Goal: Task Accomplishment & Management: Manage account settings

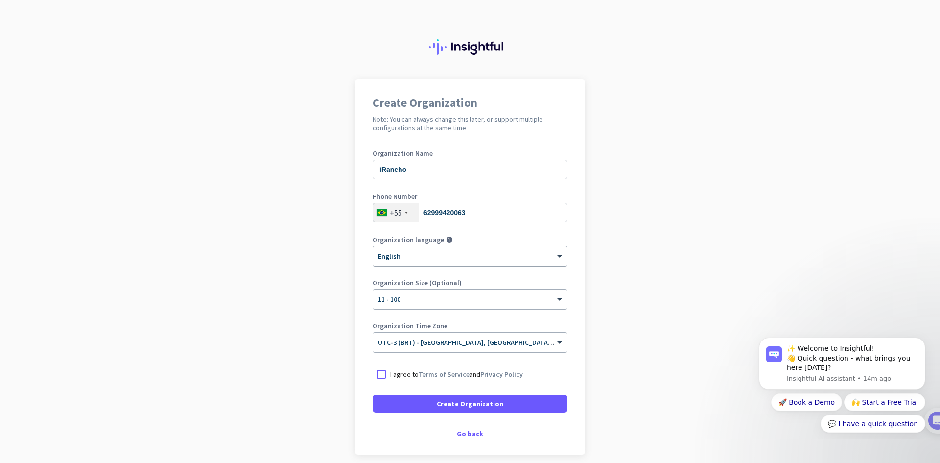
click at [458, 259] on div "× English" at bounding box center [464, 256] width 182 height 8
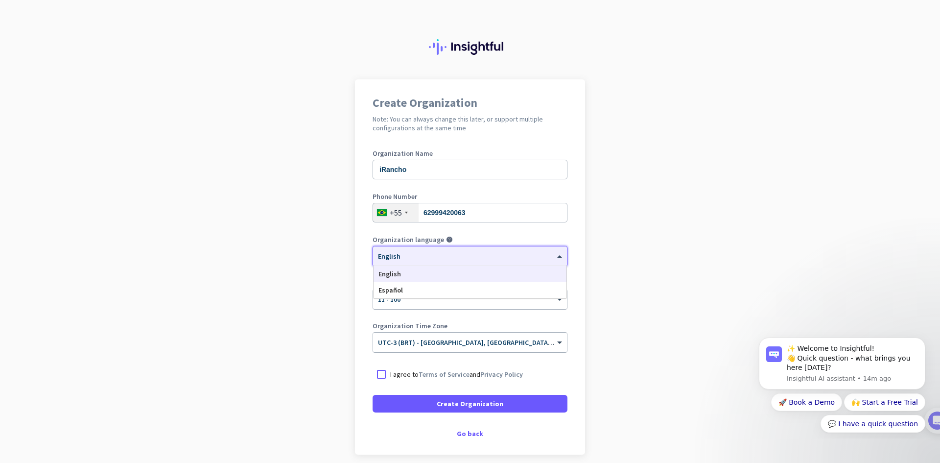
click at [458, 259] on div "× English" at bounding box center [464, 256] width 182 height 8
click at [461, 247] on div "× English" at bounding box center [470, 256] width 194 height 20
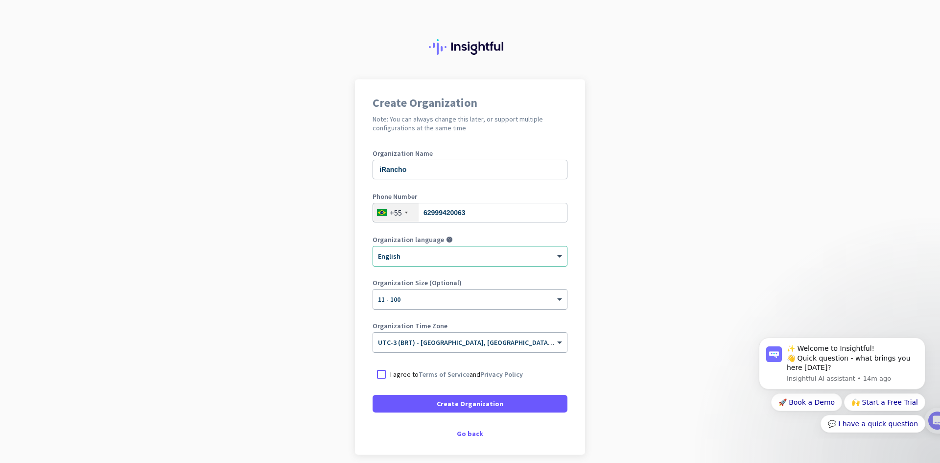
click at [405, 374] on p "I agree to Terms of Service and Privacy Policy" at bounding box center [456, 374] width 133 height 10
click at [0, 0] on input "I agree to Terms of Service and Privacy Policy" at bounding box center [0, 0] width 0 height 0
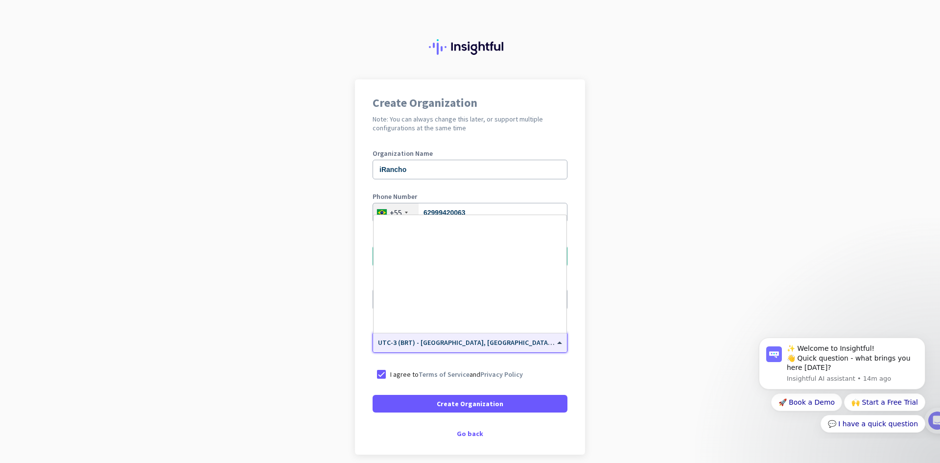
scroll to position [1276, 0]
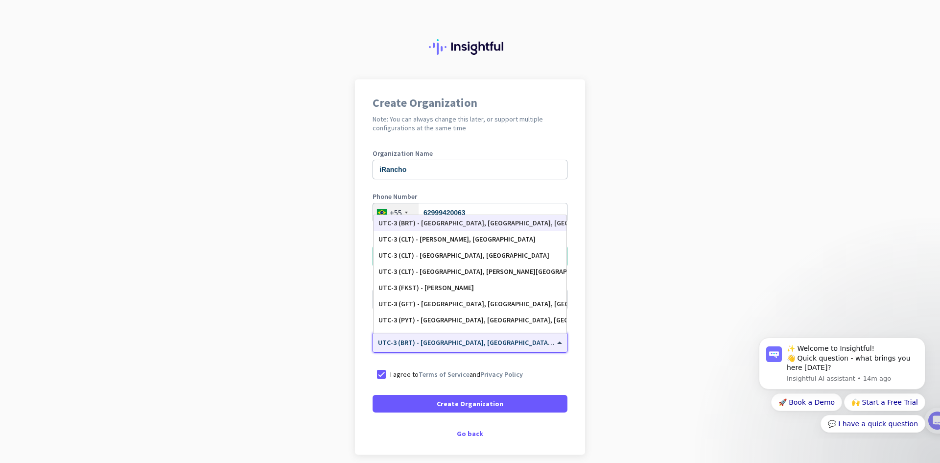
click at [458, 346] on span "UTC-3 (BRT) - [GEOGRAPHIC_DATA], [GEOGRAPHIC_DATA], [GEOGRAPHIC_DATA], [GEOGRAP…" at bounding box center [530, 342] width 305 height 9
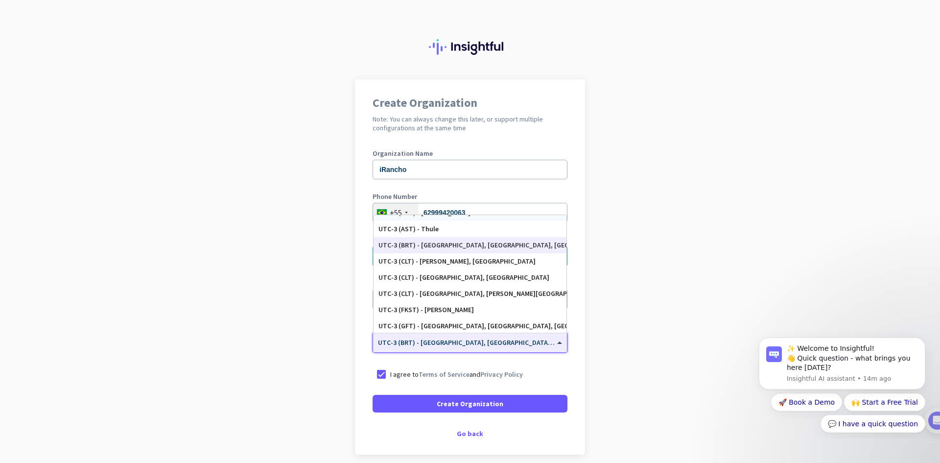
scroll to position [1259, 0]
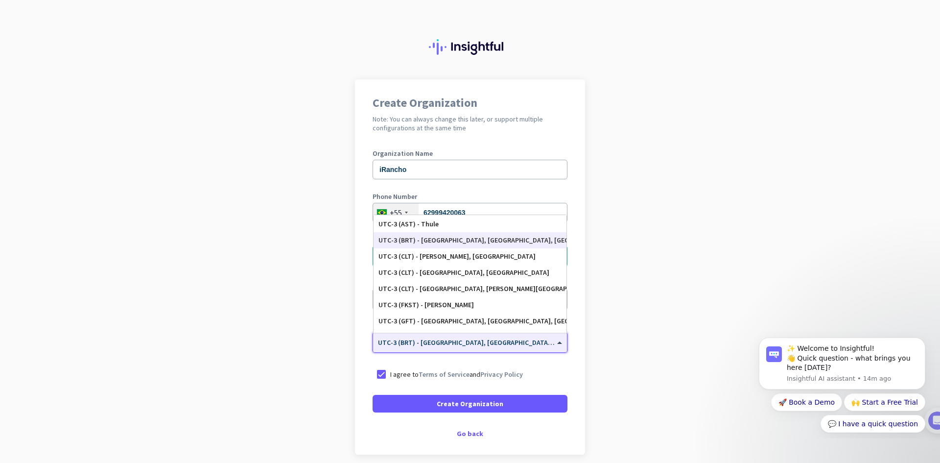
click at [487, 242] on div "UTC-3 (BRT) - [GEOGRAPHIC_DATA], [GEOGRAPHIC_DATA], [GEOGRAPHIC_DATA], [GEOGRAP…" at bounding box center [469, 240] width 183 height 8
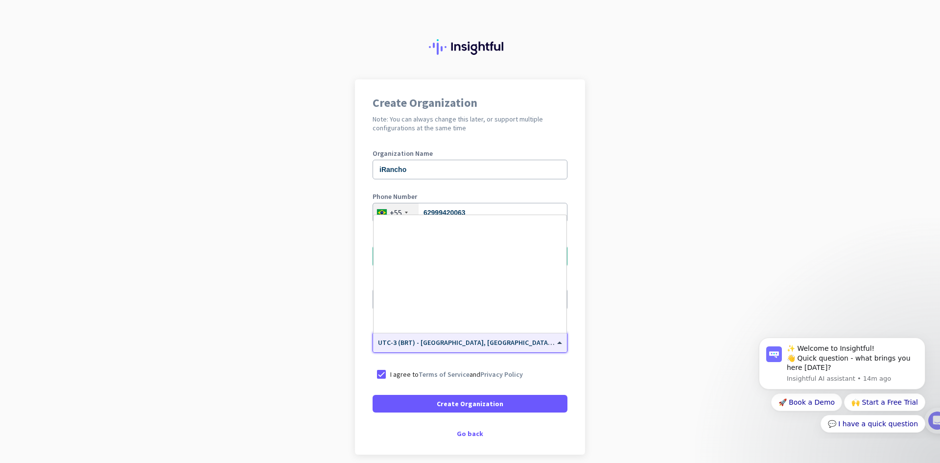
click at [506, 340] on input "text" at bounding box center [460, 338] width 164 height 7
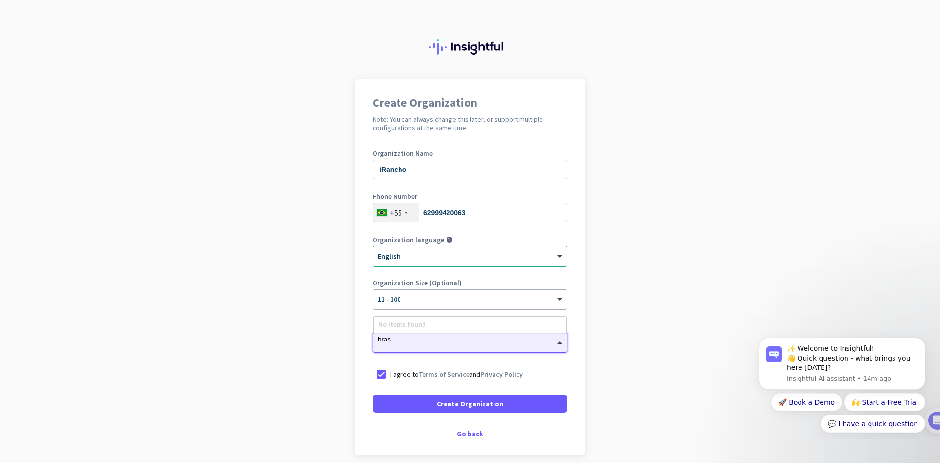
scroll to position [0, 0]
type input "bra"
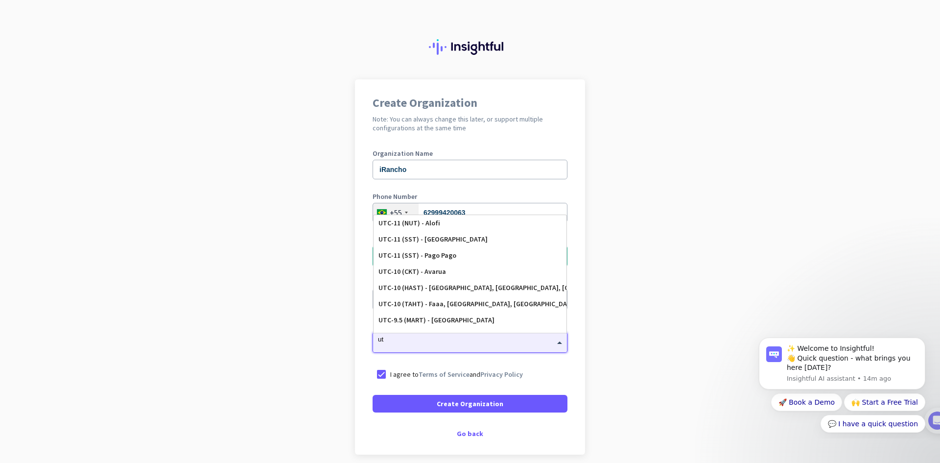
type input "u"
type input "UTC-3"
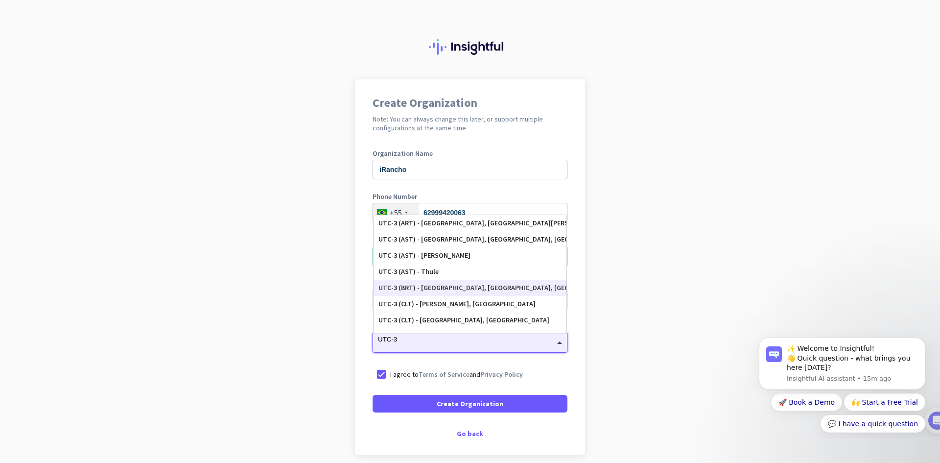
click at [500, 287] on div "UTC-3 (BRT) - [GEOGRAPHIC_DATA], [GEOGRAPHIC_DATA], [GEOGRAPHIC_DATA], [GEOGRAP…" at bounding box center [469, 287] width 183 height 8
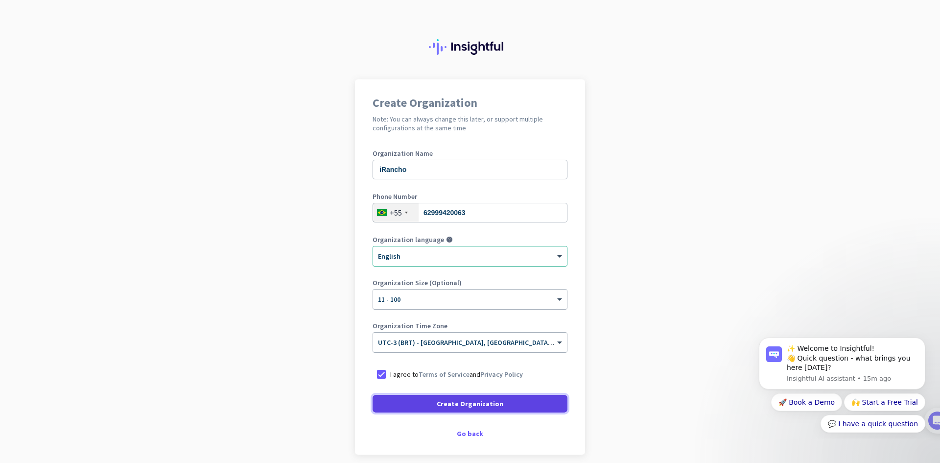
click at [524, 408] on span at bounding box center [470, 403] width 195 height 23
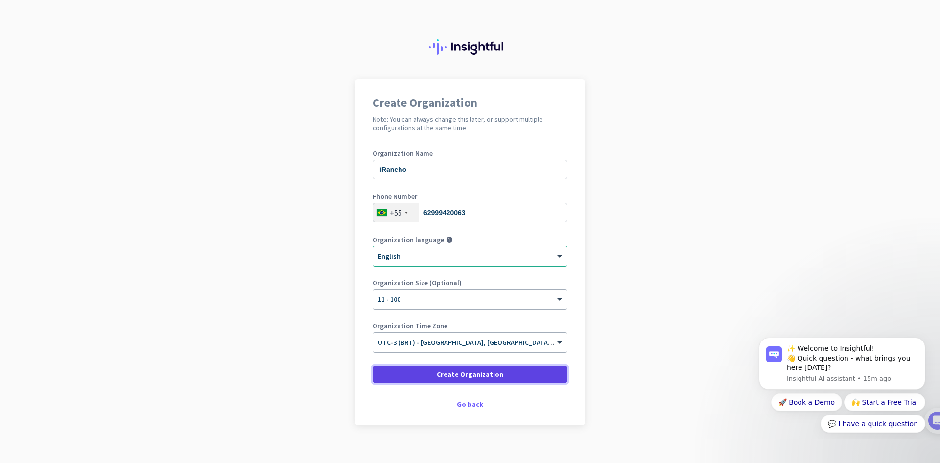
click at [521, 378] on span at bounding box center [470, 373] width 195 height 23
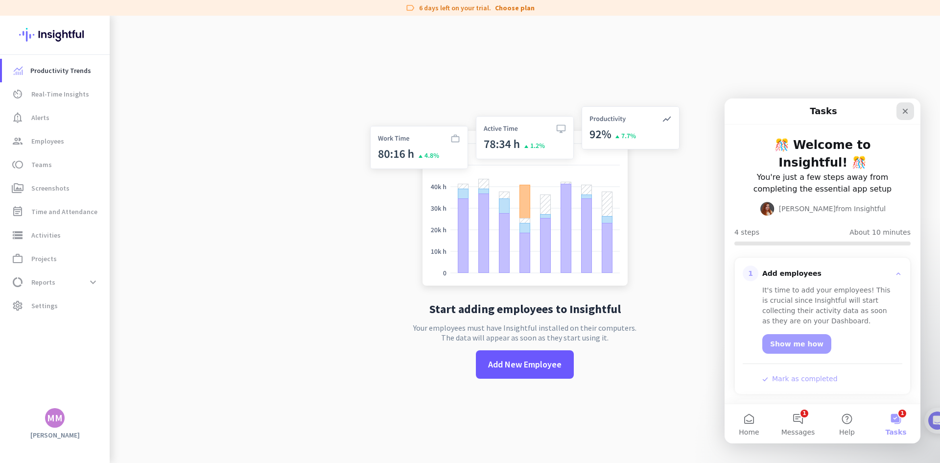
click at [905, 111] on icon "Close" at bounding box center [905, 111] width 5 height 5
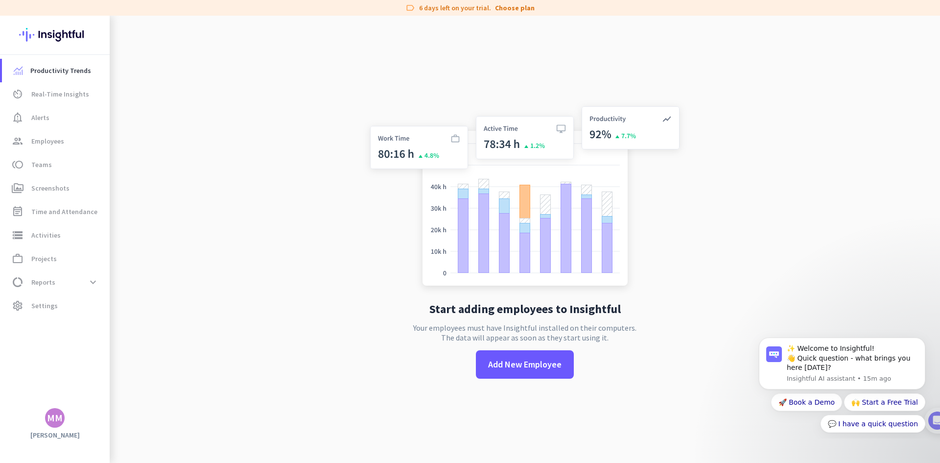
click at [56, 413] on div "MM" at bounding box center [55, 418] width 16 height 10
click at [115, 341] on span "Personal Settings" at bounding box center [107, 346] width 75 height 18
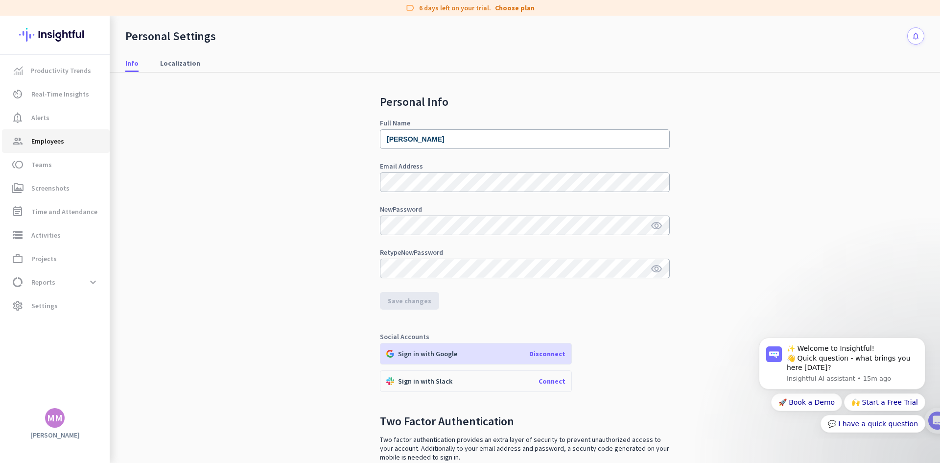
click at [76, 143] on span "group Employees" at bounding box center [56, 141] width 92 height 12
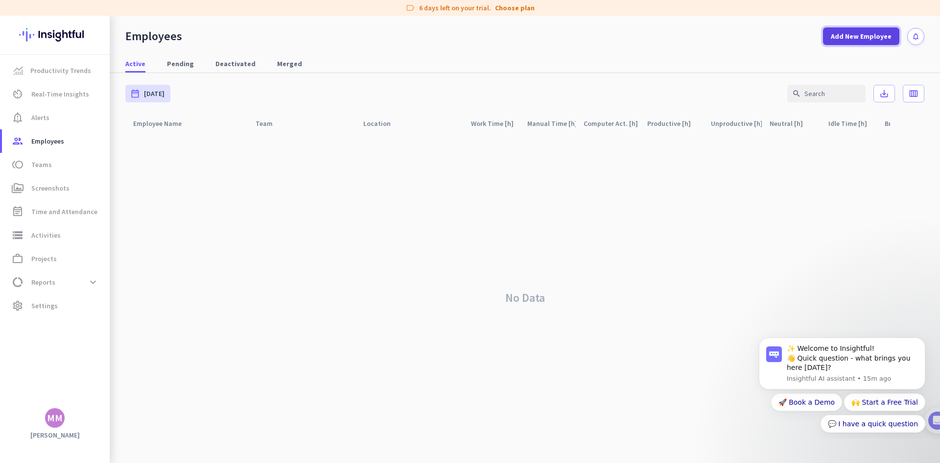
click at [872, 37] on span "Add New Employee" at bounding box center [861, 36] width 61 height 10
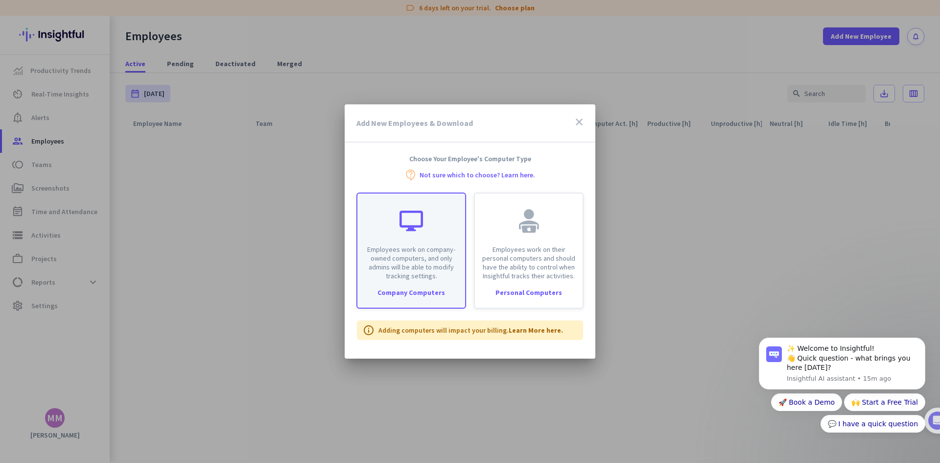
click at [419, 264] on p "Employees work on company-owned computers, and only admins will be able to modi…" at bounding box center [411, 262] width 96 height 35
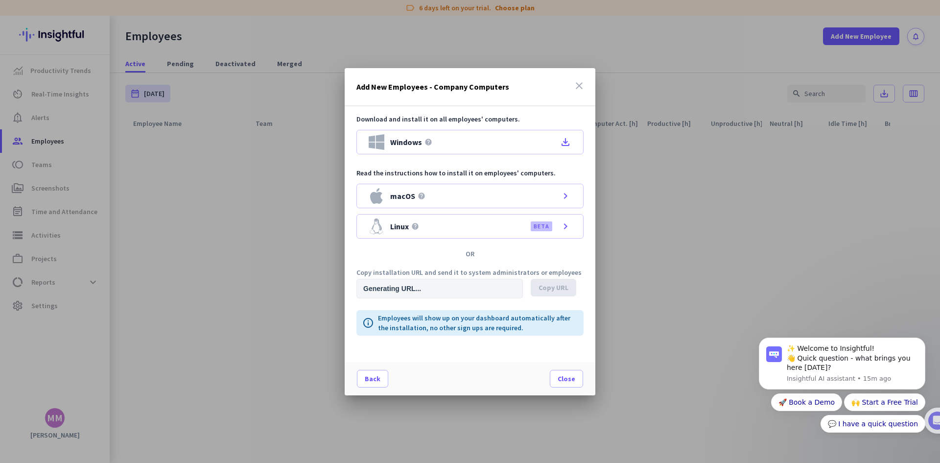
type input "[URL][DOMAIN_NAME]"
click at [570, 195] on icon "chevron_right" at bounding box center [566, 196] width 12 height 12
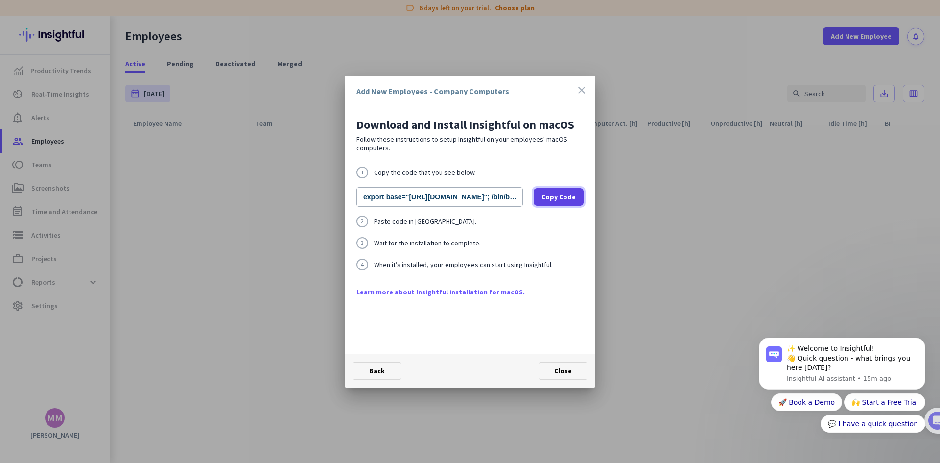
click at [554, 195] on span "Copy Code" at bounding box center [558, 197] width 34 height 10
click at [678, 332] on div at bounding box center [470, 231] width 940 height 463
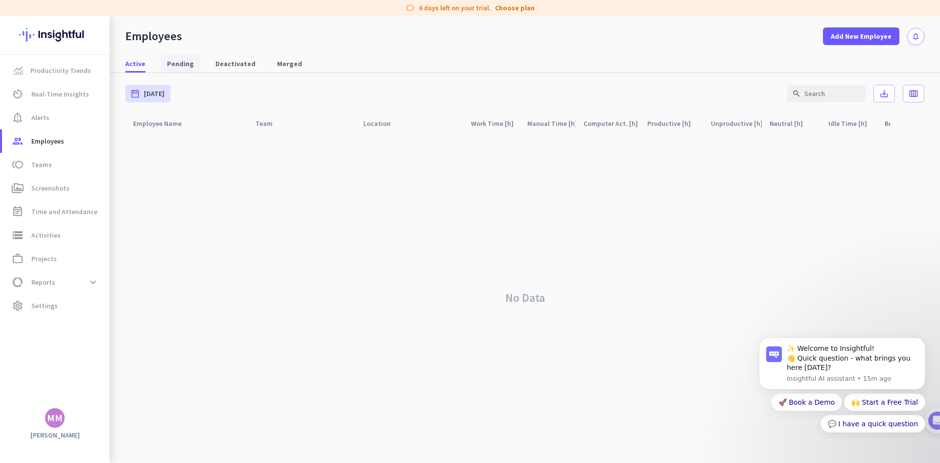
click at [171, 66] on span "Pending" at bounding box center [180, 64] width 27 height 10
click at [133, 59] on span "Active" at bounding box center [135, 64] width 20 height 10
click at [89, 307] on span "settings Settings" at bounding box center [56, 306] width 92 height 12
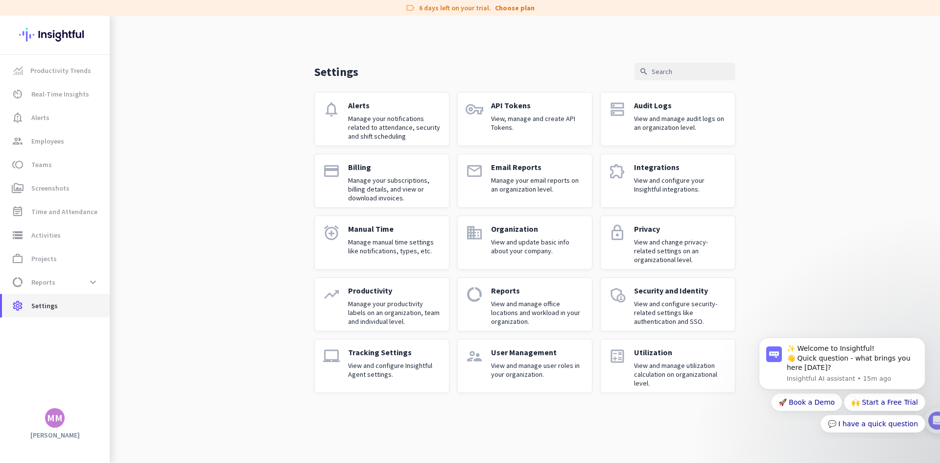
click at [89, 307] on span "settings Settings" at bounding box center [56, 306] width 92 height 12
click at [564, 377] on p "View and manage user roles in your organization." at bounding box center [537, 370] width 93 height 18
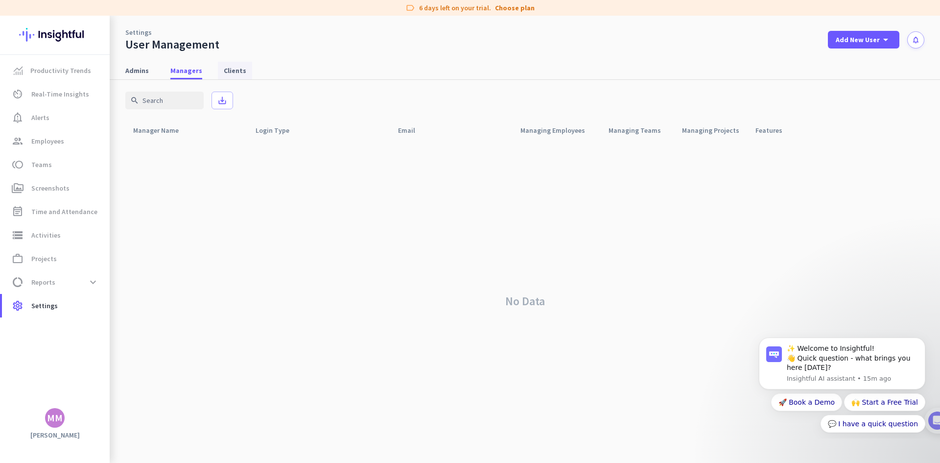
drag, startPoint x: 227, startPoint y: 60, endPoint x: 232, endPoint y: 73, distance: 14.7
click at [232, 73] on nav "Admins Managers Clients" at bounding box center [525, 66] width 830 height 28
click at [232, 73] on span "Clients" at bounding box center [235, 71] width 23 height 10
click at [149, 75] on link "Admins" at bounding box center [136, 71] width 35 height 18
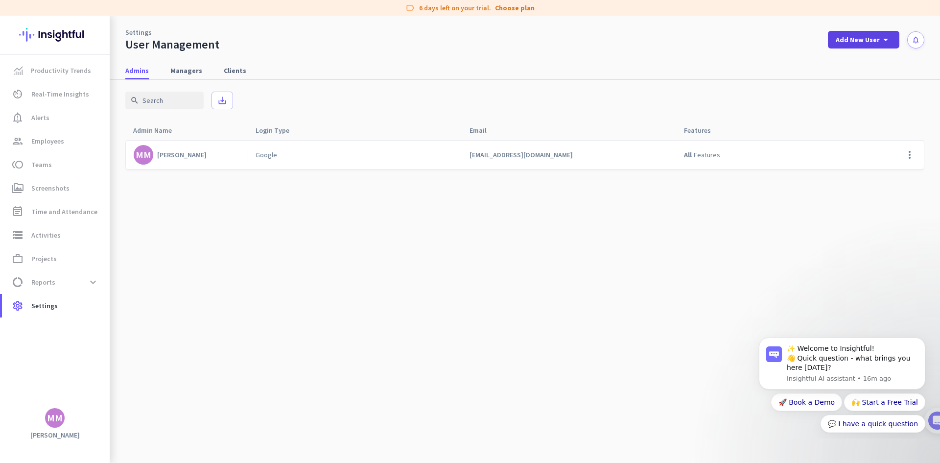
drag, startPoint x: 900, startPoint y: 42, endPoint x: 888, endPoint y: 43, distance: 11.8
click at [888, 43] on div "Add New User arrow_drop_down notifications" at bounding box center [876, 40] width 96 height 18
click at [888, 43] on icon "arrow_drop_down" at bounding box center [886, 40] width 12 height 12
click at [866, 66] on div "add Admin" at bounding box center [859, 61] width 51 height 18
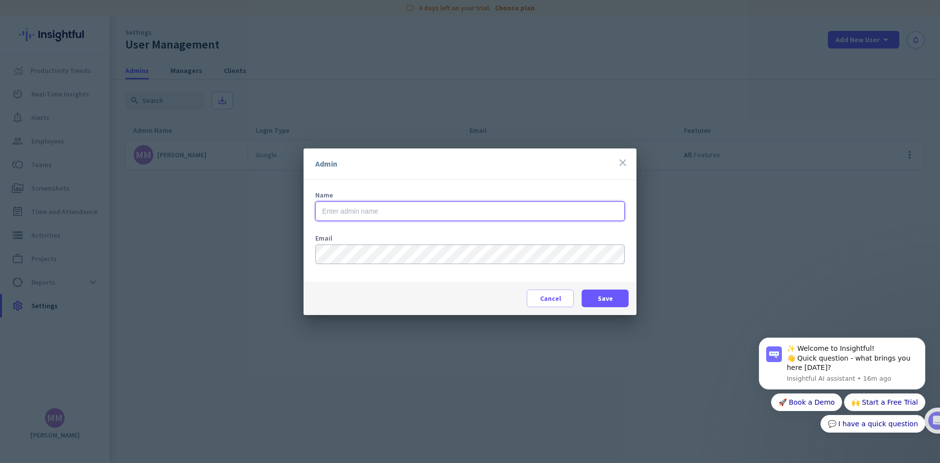
click at [520, 214] on input "text" at bounding box center [469, 211] width 309 height 20
type input "[PERSON_NAME]"
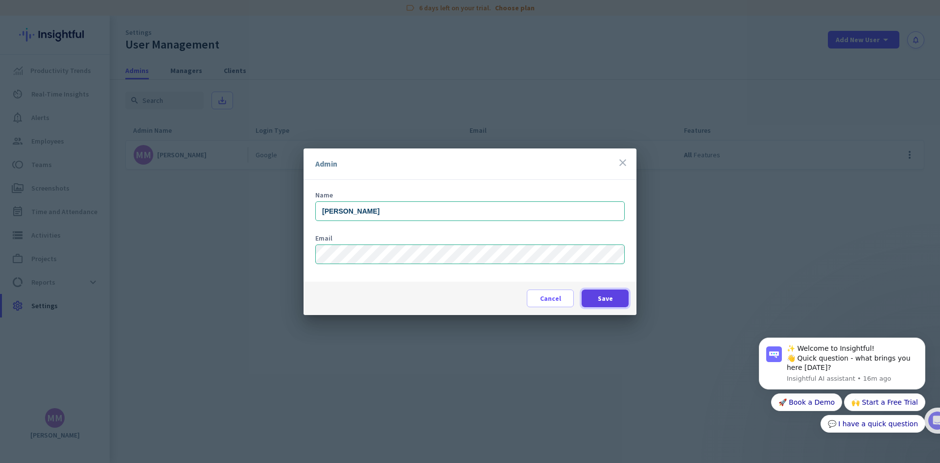
click at [603, 298] on span "Save" at bounding box center [605, 298] width 15 height 10
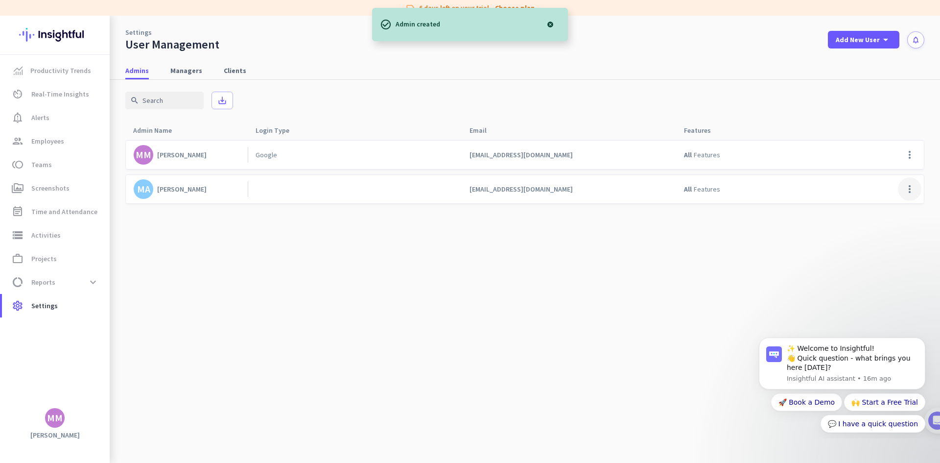
click at [915, 188] on span at bounding box center [909, 188] width 23 height 23
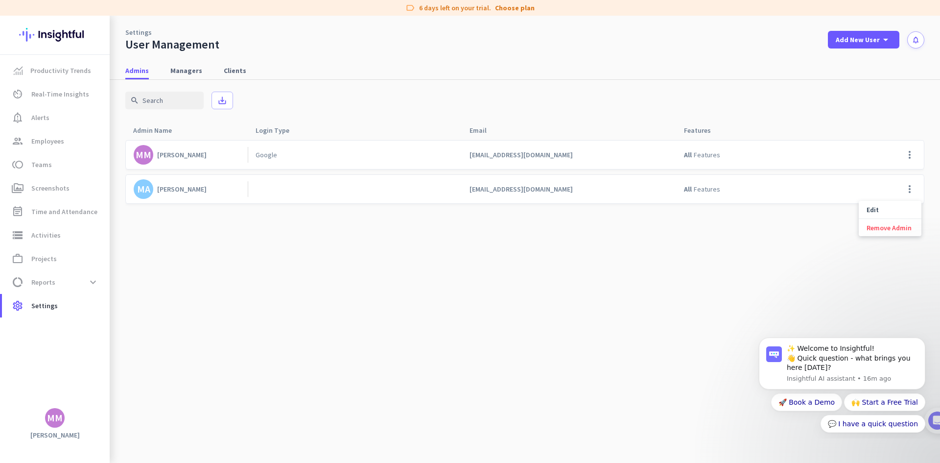
click at [671, 264] on div at bounding box center [470, 231] width 940 height 463
click at [67, 66] on span "Productivity Trends" at bounding box center [60, 71] width 61 height 12
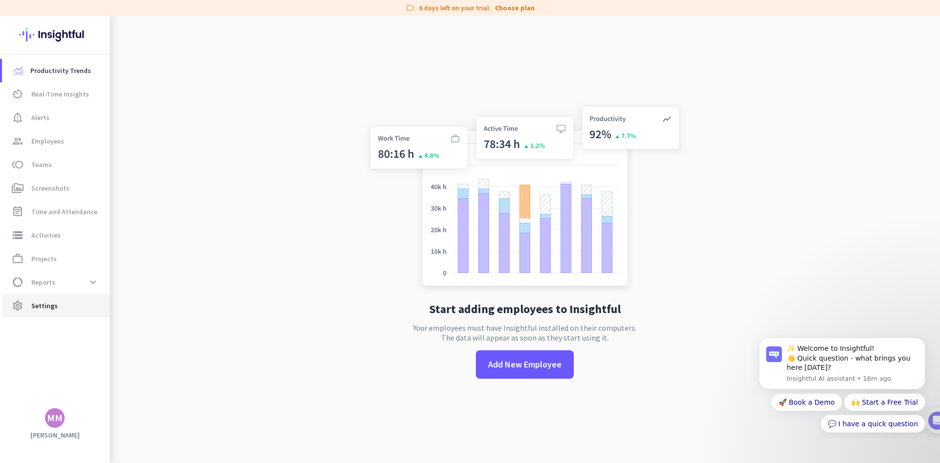
click at [92, 304] on span "settings Settings" at bounding box center [56, 306] width 92 height 12
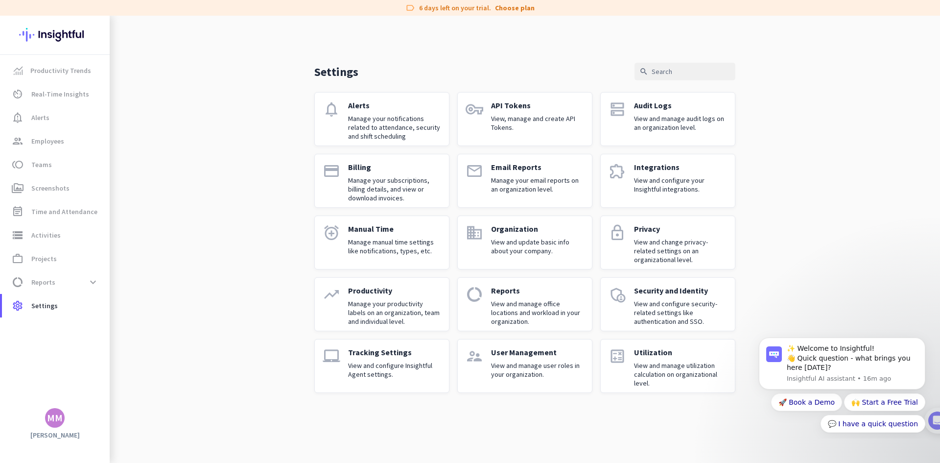
click at [553, 361] on p "View and manage user roles in your organization." at bounding box center [537, 370] width 93 height 18
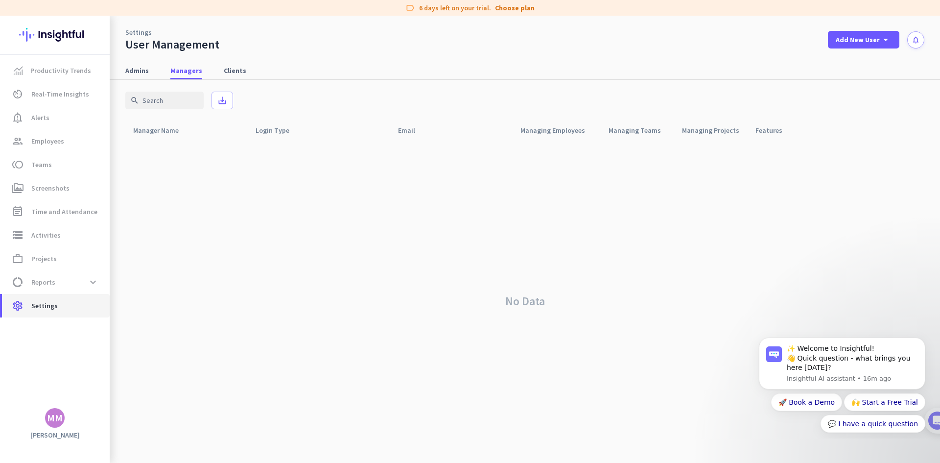
click at [62, 296] on link "settings Settings" at bounding box center [56, 305] width 108 height 23
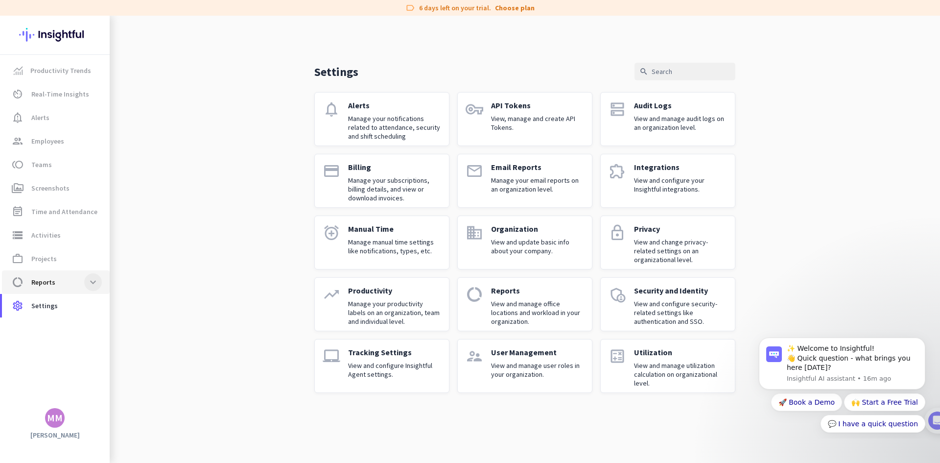
click at [90, 279] on span at bounding box center [93, 282] width 18 height 18
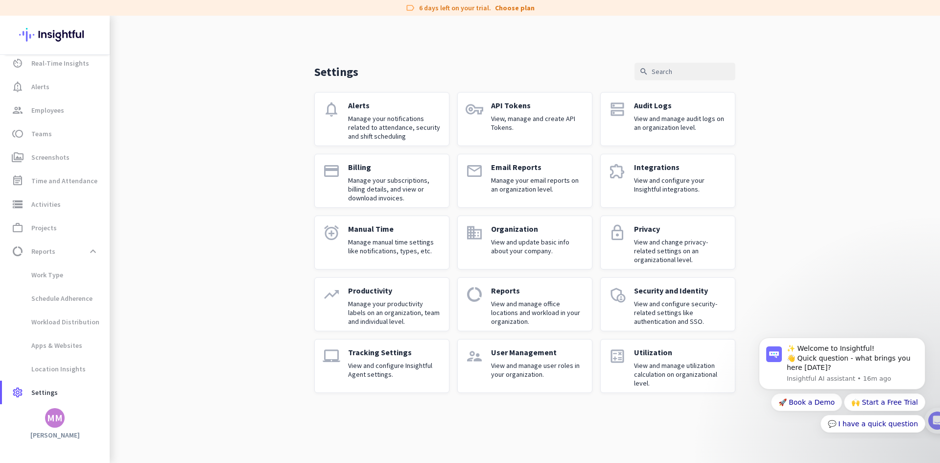
click at [437, 304] on p "Manage your productivity labels on an organization, team and individual level." at bounding box center [394, 312] width 93 height 26
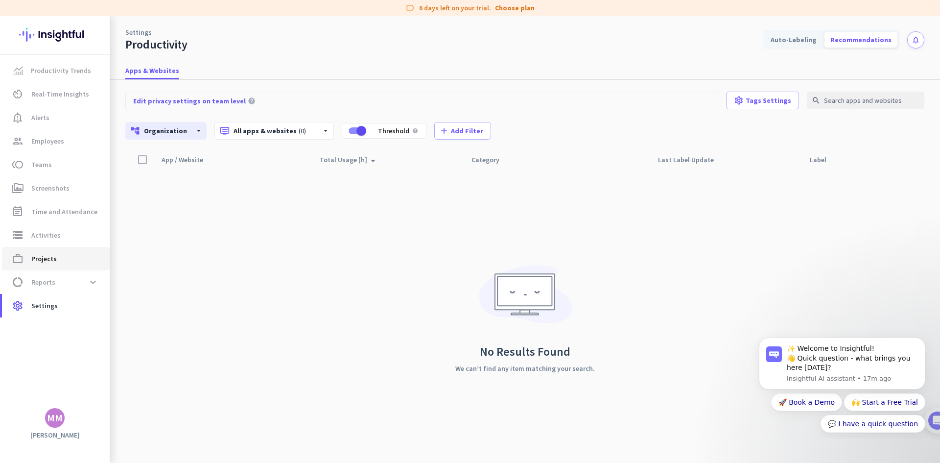
click at [88, 257] on span "work_outline Projects" at bounding box center [56, 259] width 92 height 12
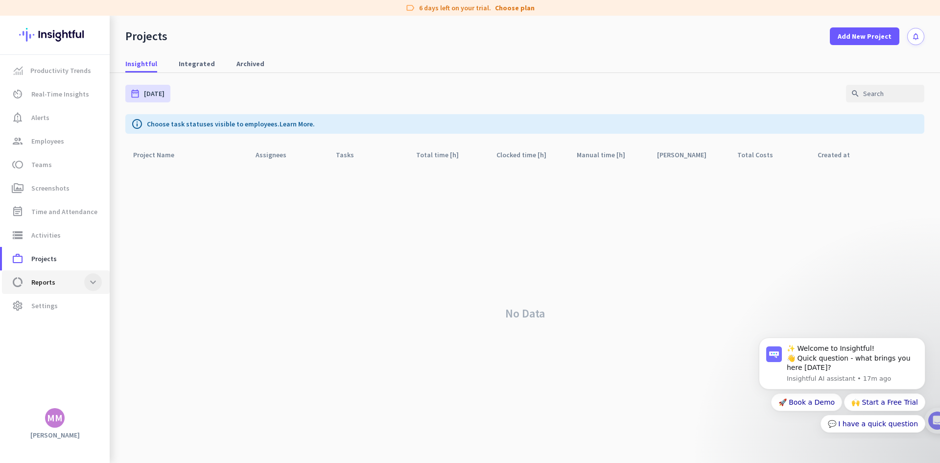
click at [90, 275] on span at bounding box center [93, 282] width 18 height 18
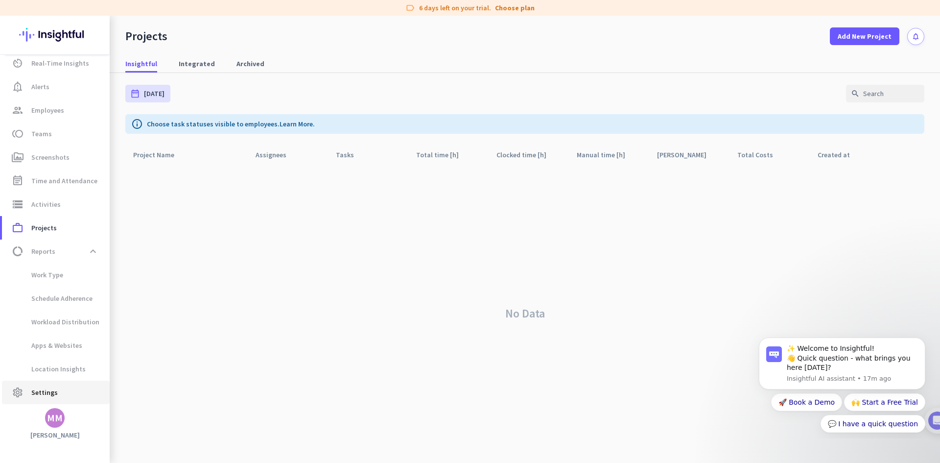
click at [82, 388] on span "settings Settings" at bounding box center [56, 392] width 92 height 12
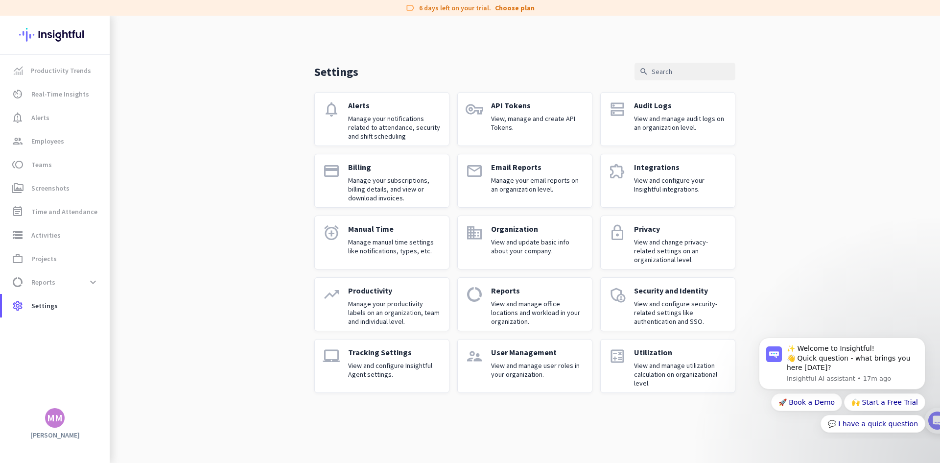
click at [543, 234] on div "Organization View and update basic info about your company." at bounding box center [537, 242] width 93 height 37
click at [542, 357] on div "User Management View and manage user roles in your organization." at bounding box center [537, 365] width 93 height 37
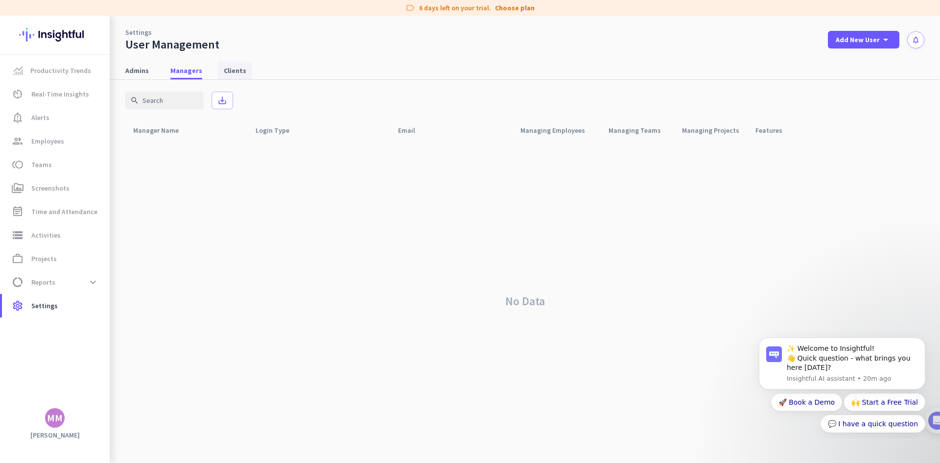
click at [224, 70] on span "Clients" at bounding box center [235, 71] width 23 height 10
click at [219, 99] on icon "save_alt" at bounding box center [222, 100] width 10 height 10
click at [856, 43] on span "Add New User" at bounding box center [858, 40] width 44 height 10
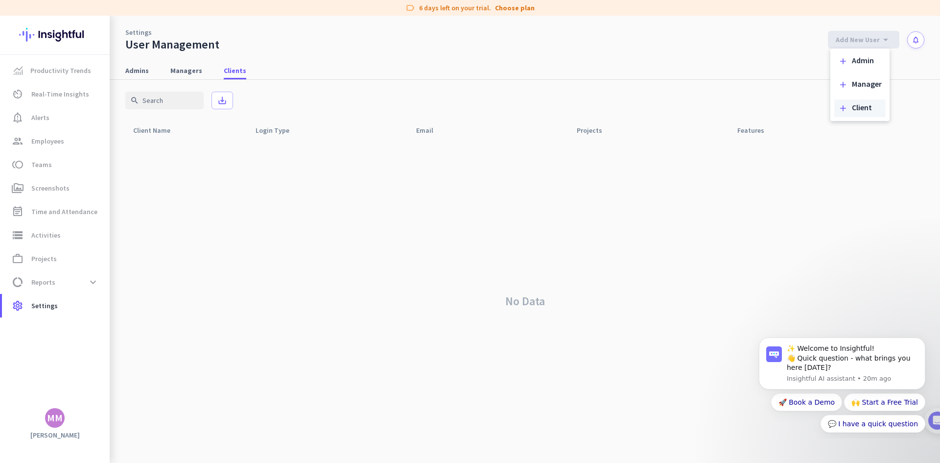
click at [858, 114] on div "add Client" at bounding box center [859, 108] width 51 height 18
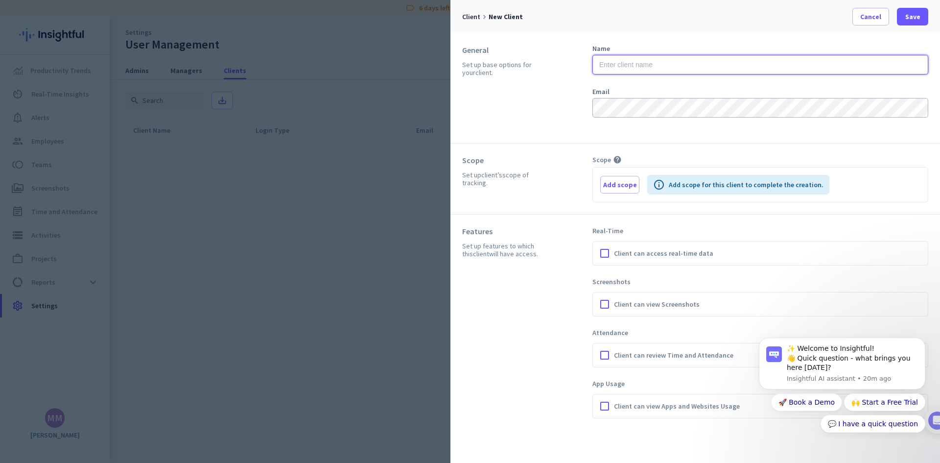
click at [648, 62] on input "text" at bounding box center [760, 65] width 336 height 20
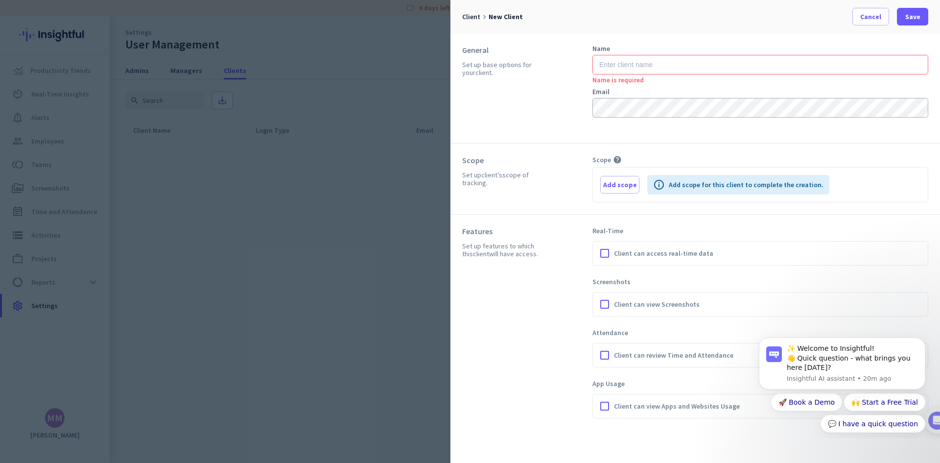
click at [374, 246] on div at bounding box center [470, 231] width 940 height 463
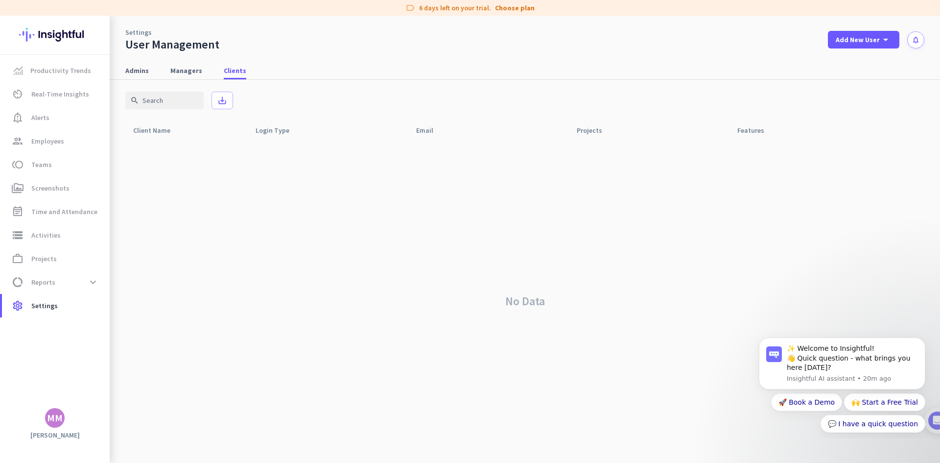
click at [374, 246] on div "No Data" at bounding box center [524, 301] width 799 height 323
click at [70, 301] on span "settings Settings" at bounding box center [56, 306] width 92 height 12
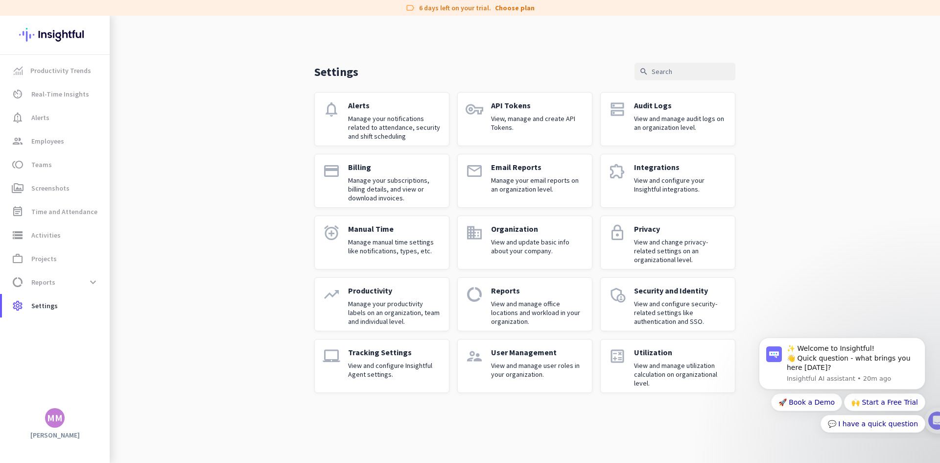
click at [491, 373] on p "View and manage user roles in your organization." at bounding box center [537, 370] width 93 height 18
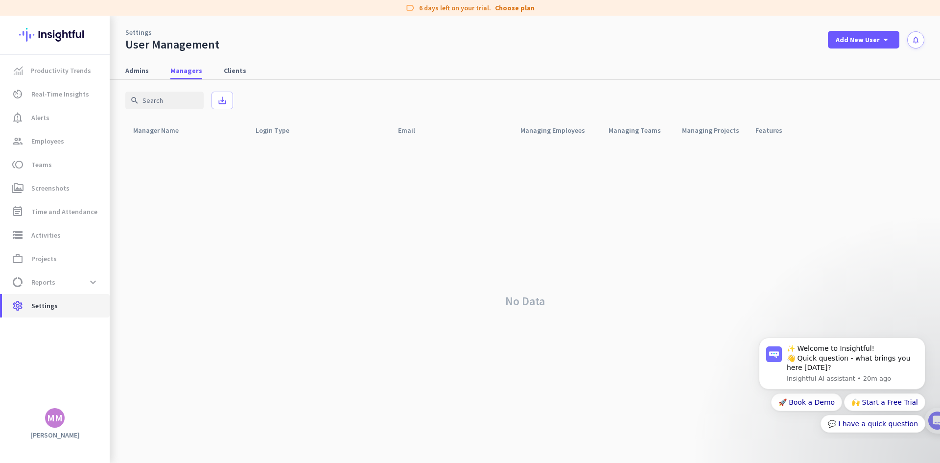
click at [59, 304] on span "settings Settings" at bounding box center [56, 306] width 92 height 12
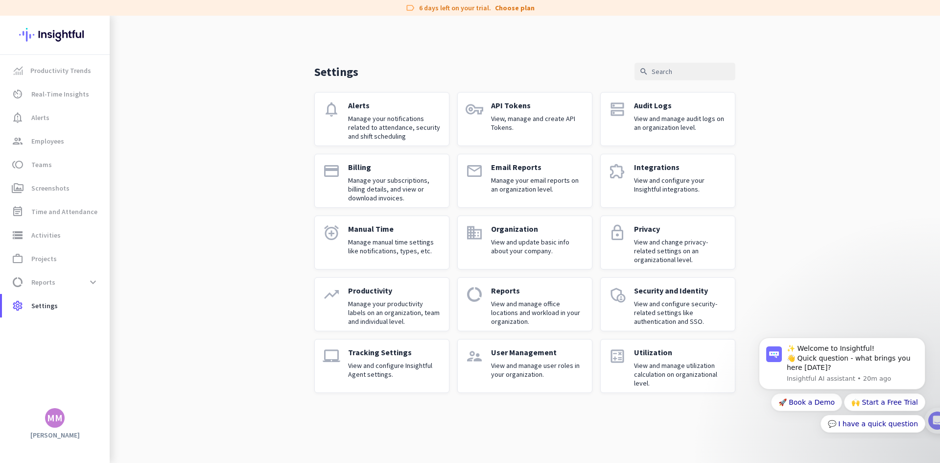
click at [354, 378] on p "View and configure Insightful Agent settings." at bounding box center [394, 370] width 93 height 18
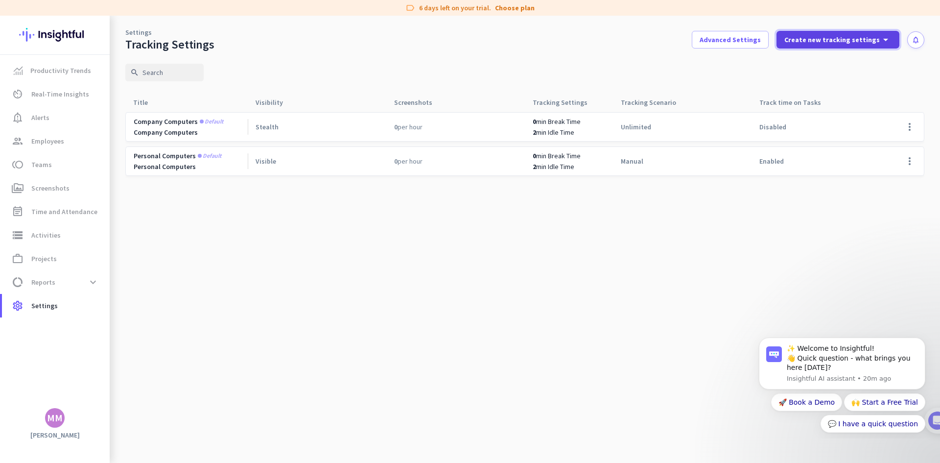
click at [819, 49] on span at bounding box center [837, 39] width 123 height 23
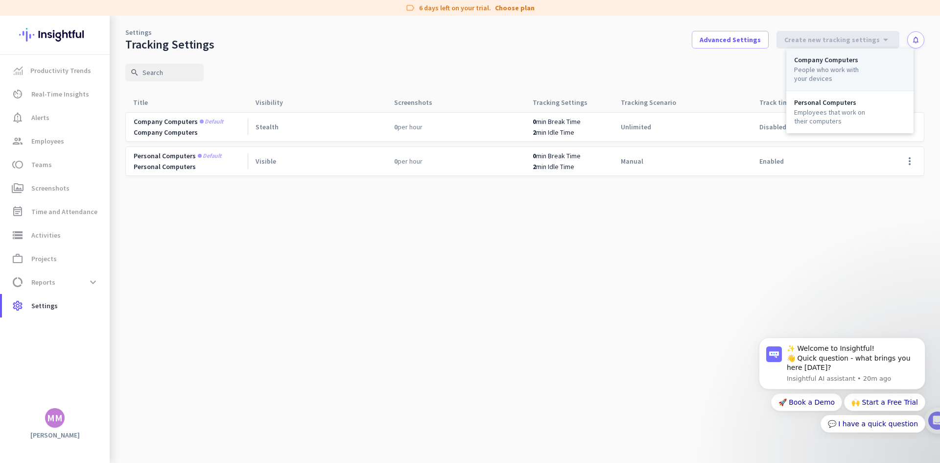
click at [819, 68] on div "People who work with your devices" at bounding box center [831, 74] width 74 height 18
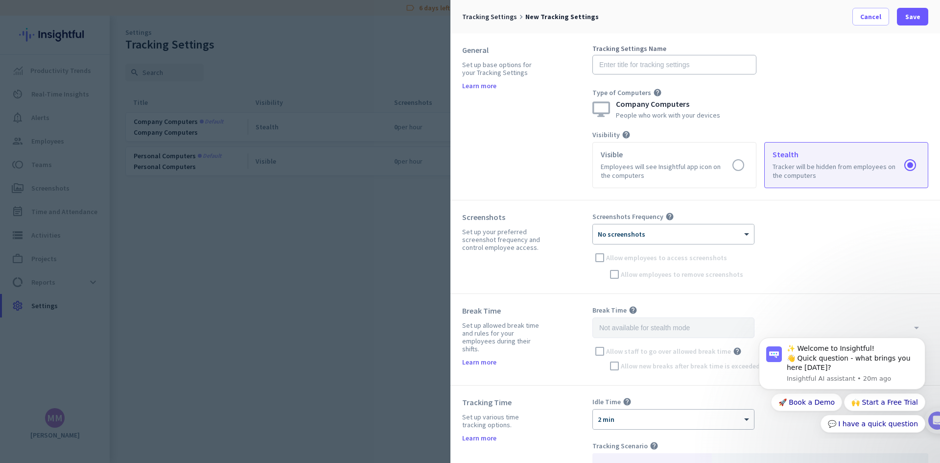
click at [371, 264] on div at bounding box center [470, 231] width 940 height 463
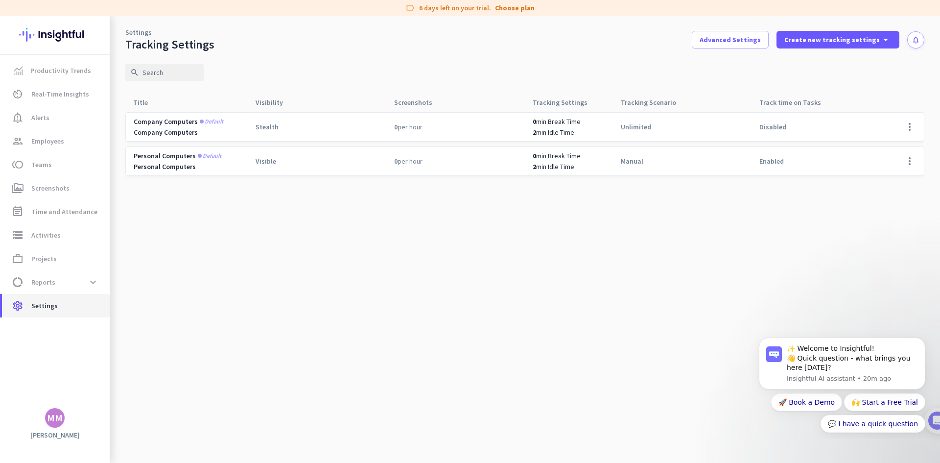
click at [79, 304] on span "settings Settings" at bounding box center [56, 306] width 92 height 12
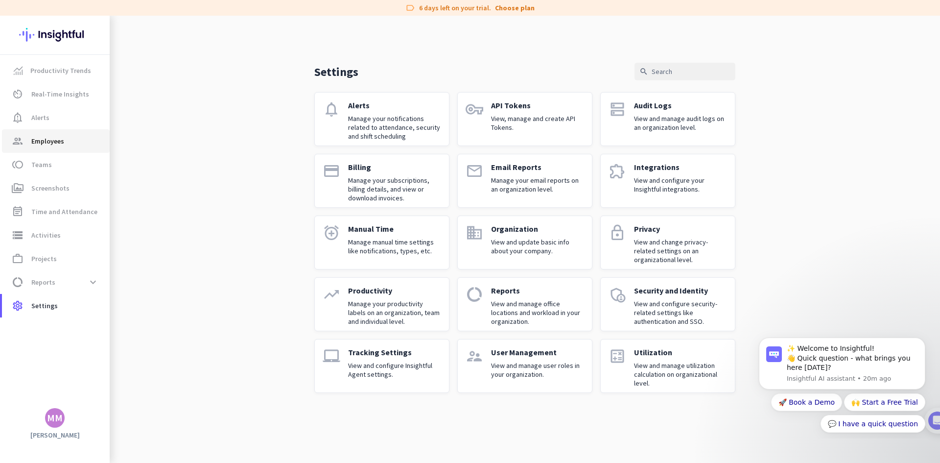
click at [74, 145] on span "group Employees" at bounding box center [56, 141] width 92 height 12
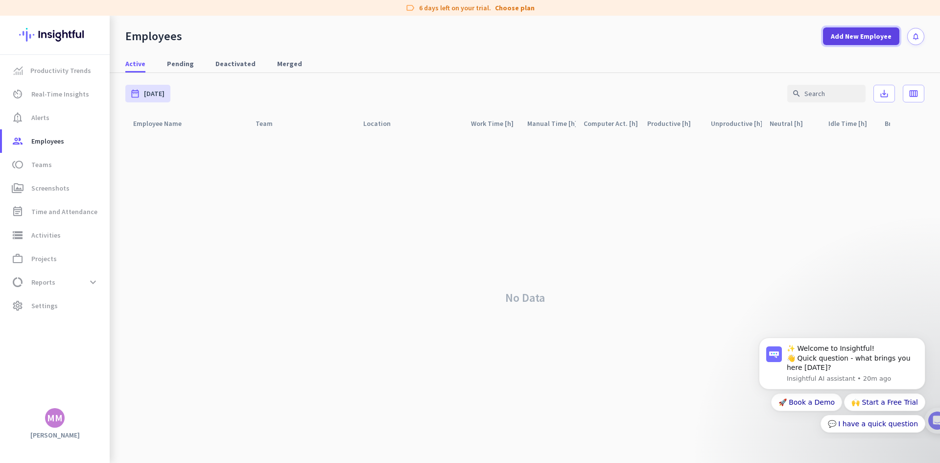
click at [883, 42] on span at bounding box center [861, 35] width 76 height 23
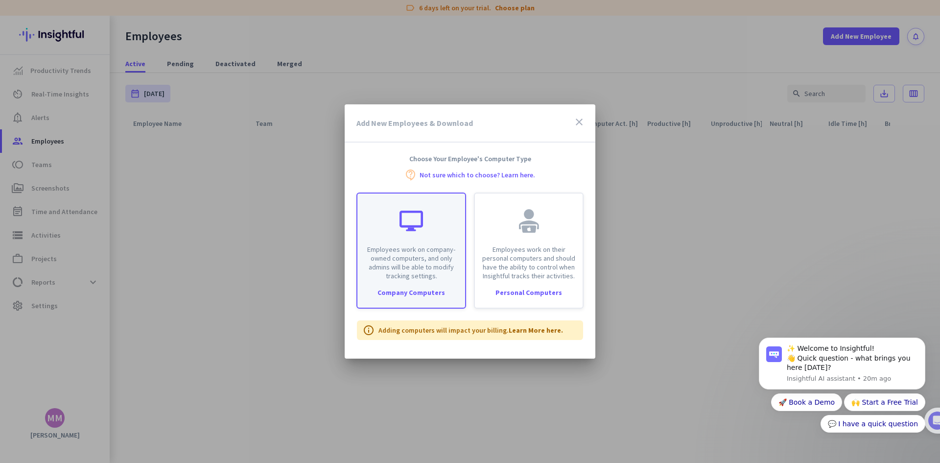
click at [439, 289] on div "Company Computers" at bounding box center [411, 292] width 108 height 7
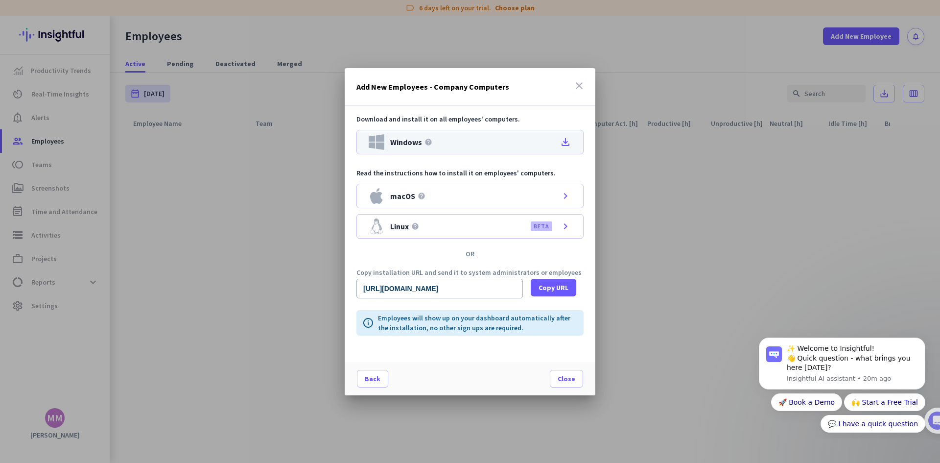
click at [564, 140] on icon "file_download" at bounding box center [566, 142] width 12 height 12
click at [565, 226] on icon "chevron_right" at bounding box center [566, 226] width 12 height 12
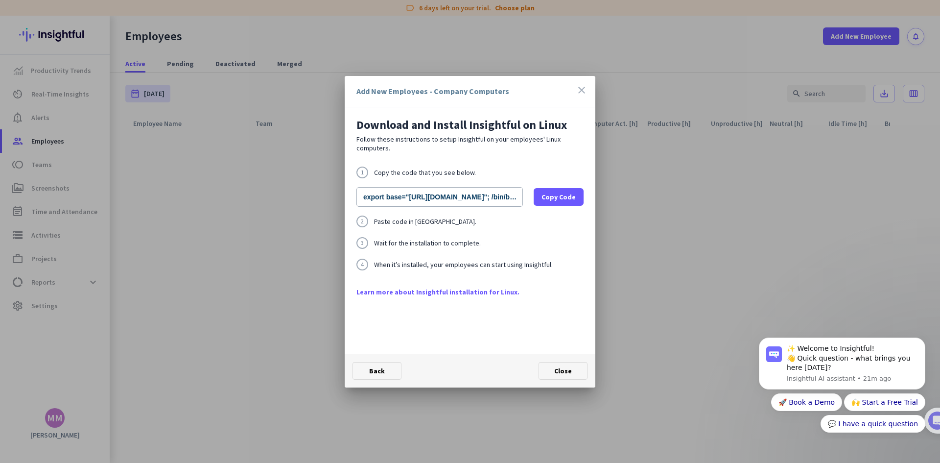
click at [580, 92] on icon "close" at bounding box center [582, 90] width 12 height 12
